Goal: Information Seeking & Learning: Check status

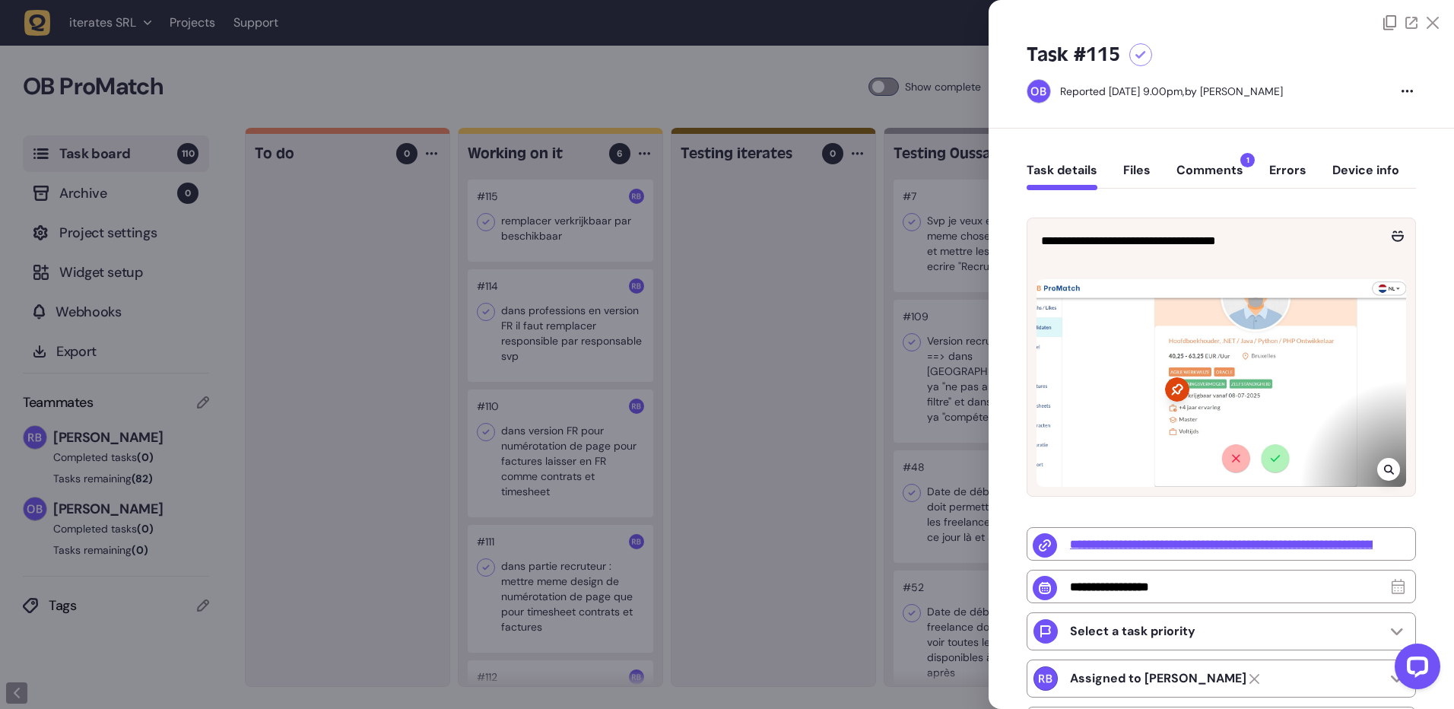
click at [1208, 172] on button "Comments 1" at bounding box center [1209, 176] width 67 height 27
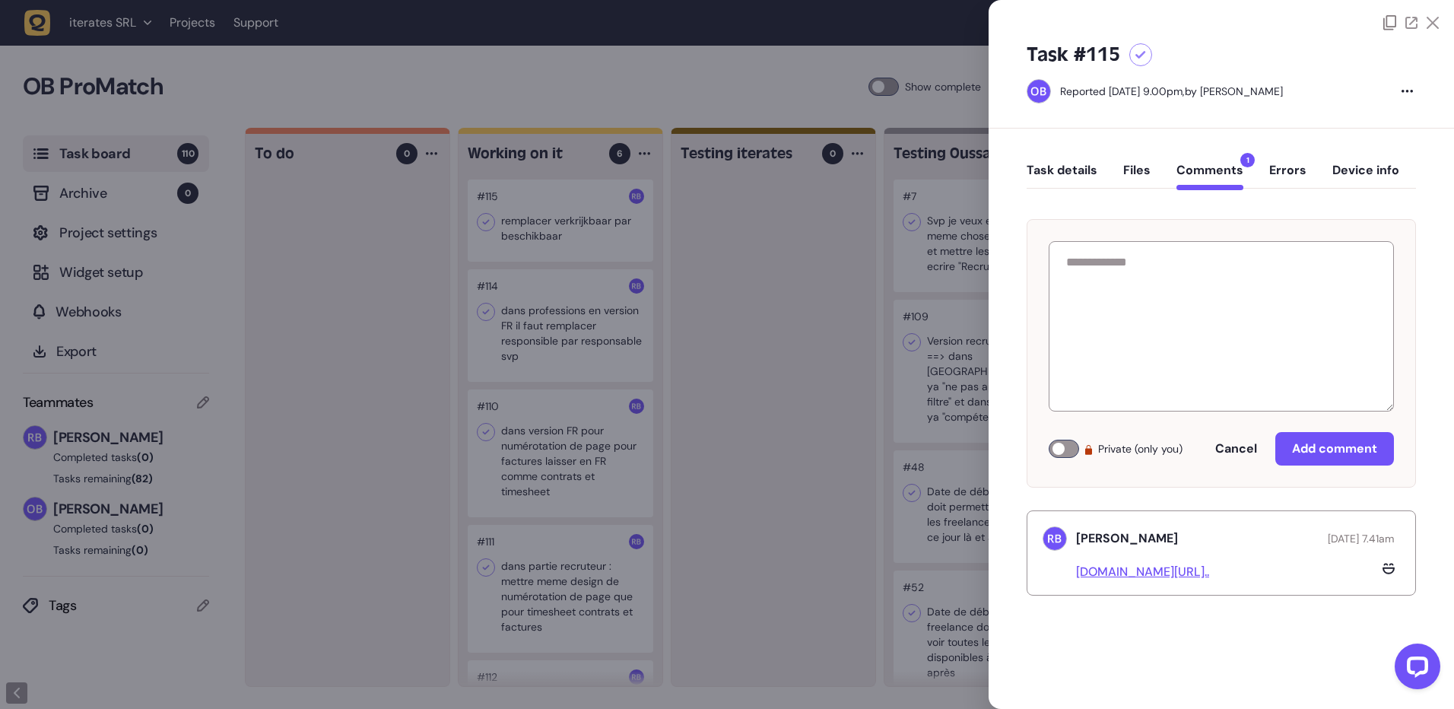
drag, startPoint x: 812, startPoint y: 271, endPoint x: 496, endPoint y: 188, distance: 327.2
click at [812, 276] on div at bounding box center [727, 354] width 1454 height 709
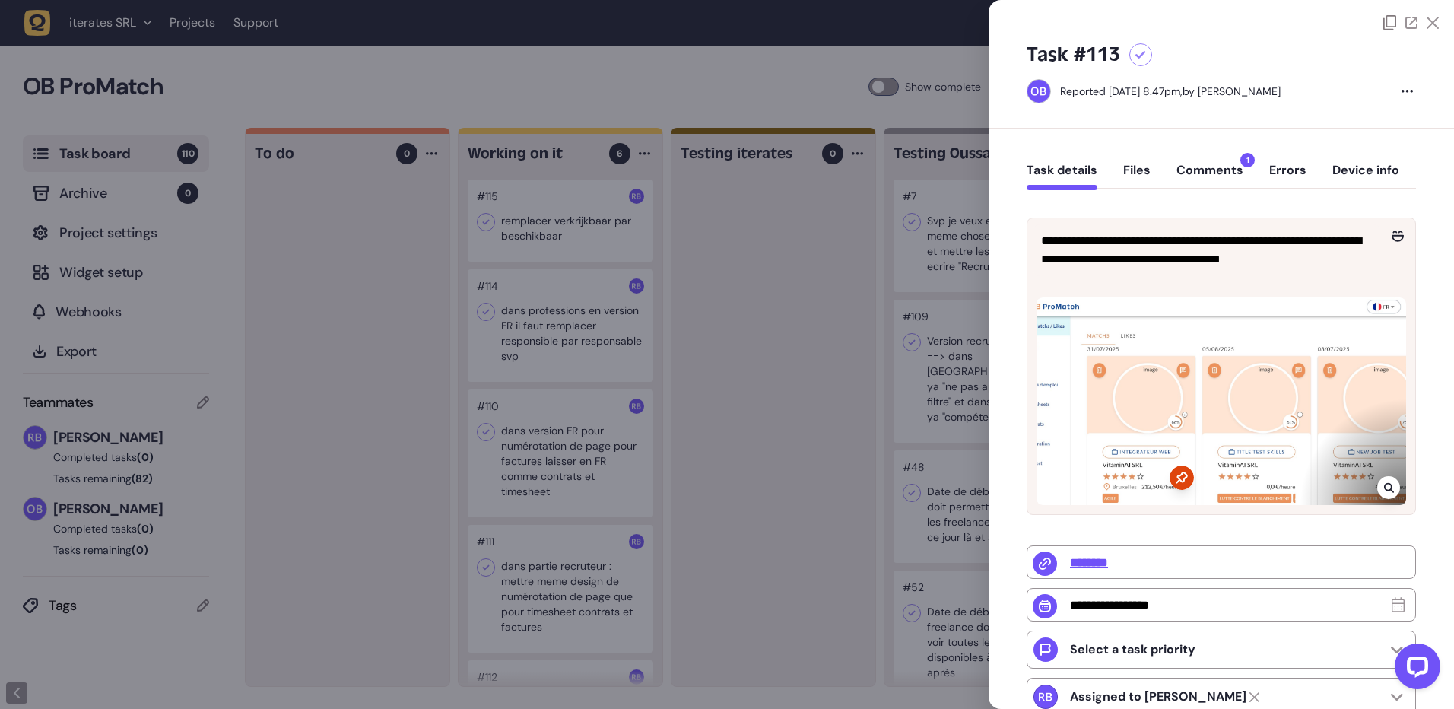
click at [1194, 167] on button "Comments 1" at bounding box center [1209, 176] width 67 height 27
